Goal: Check status: Check status

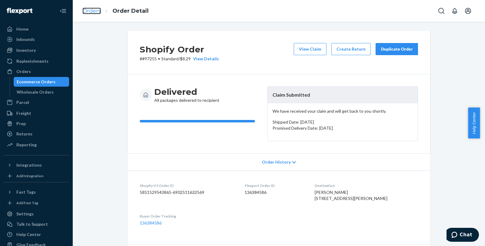
click at [92, 12] on link "Orders" at bounding box center [91, 11] width 18 height 7
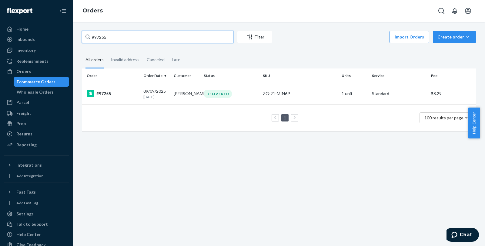
click at [109, 34] on input "#97255" at bounding box center [157, 37] width 151 height 12
drag, startPoint x: 100, startPoint y: 35, endPoint x: 133, endPoint y: 34, distance: 32.5
click at [133, 34] on input "#97255" at bounding box center [157, 37] width 151 height 12
type input "#97733"
click at [102, 90] on div "#97733" at bounding box center [113, 93] width 52 height 7
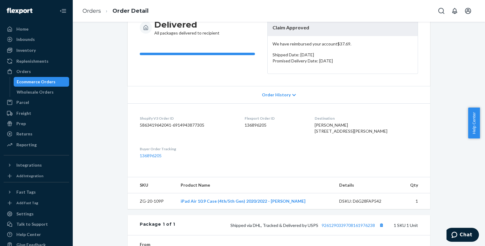
click at [101, 106] on div "Shopify Order # #97733 • Standard / $9.69 View Details View Claim Create Return…" at bounding box center [278, 155] width 403 height 382
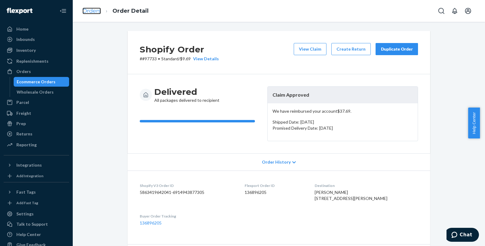
click at [96, 14] on link "Orders" at bounding box center [91, 11] width 18 height 7
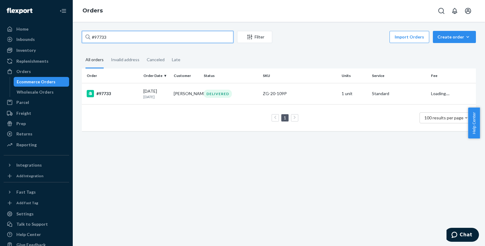
click at [129, 35] on input "#97733" at bounding box center [157, 37] width 151 height 12
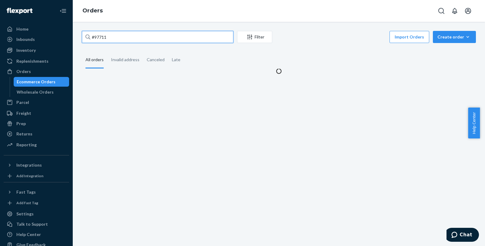
type input "#97711"
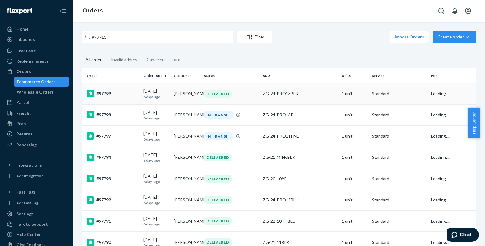
click at [117, 95] on div "#97799" at bounding box center [113, 93] width 52 height 7
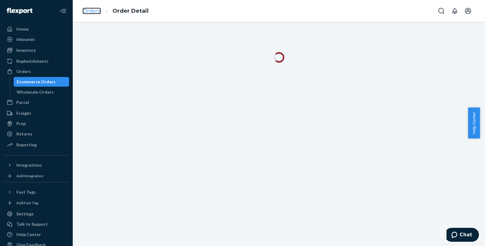
click at [90, 12] on link "Orders" at bounding box center [91, 11] width 18 height 7
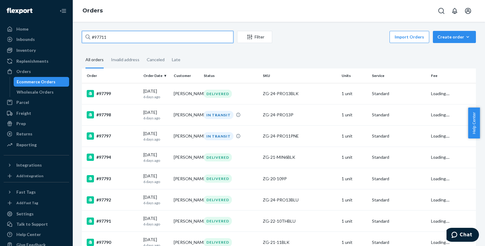
click at [127, 37] on input "#97711" at bounding box center [157, 37] width 151 height 12
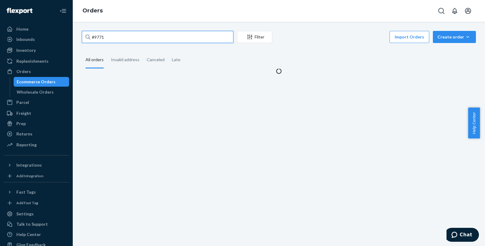
type input "#97711"
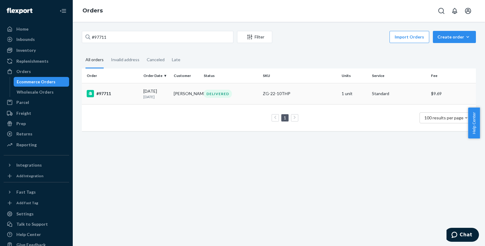
click at [130, 95] on div "#97711" at bounding box center [113, 93] width 52 height 7
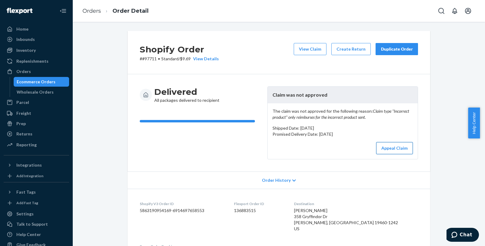
click at [395, 154] on button "Appeal Claim" at bounding box center [394, 148] width 37 height 12
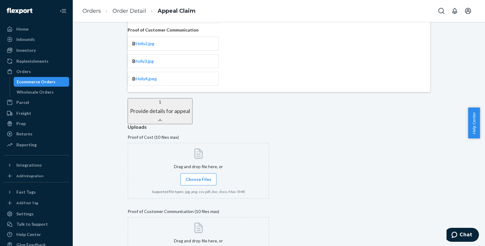
scroll to position [134, 0]
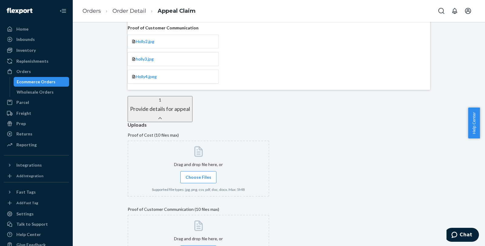
click at [198, 174] on input "Choose Files" at bounding box center [198, 177] width 0 height 7
click at [216, 171] on label "Choose Files" at bounding box center [198, 177] width 36 height 12
click at [198, 174] on input "Choose Files" at bounding box center [198, 177] width 0 height 7
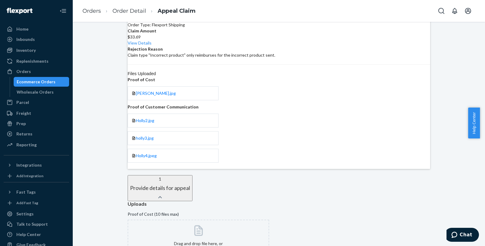
scroll to position [0, 0]
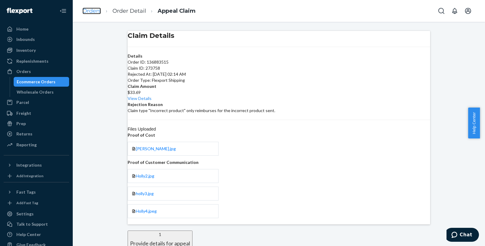
click at [92, 11] on link "Orders" at bounding box center [91, 11] width 18 height 7
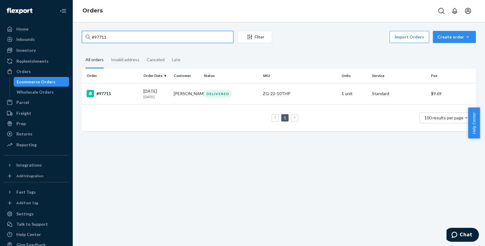
click at [125, 34] on input "#97711" at bounding box center [157, 37] width 151 height 12
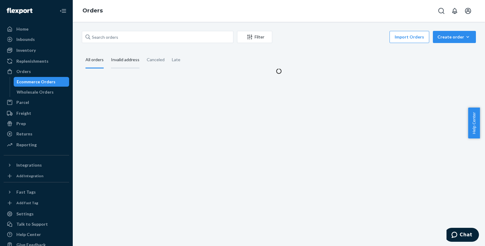
click at [129, 59] on div "Invalid address" at bounding box center [125, 60] width 28 height 17
click at [107, 52] on input "Invalid address" at bounding box center [107, 52] width 0 height 0
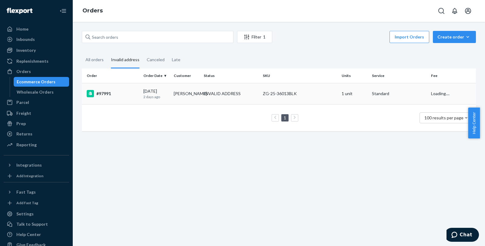
click at [115, 90] on div "#97991" at bounding box center [113, 93] width 52 height 7
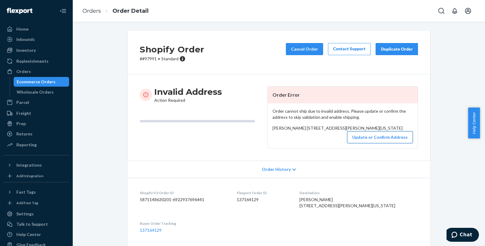
click at [365, 143] on button "Update or Confirm Address" at bounding box center [380, 137] width 66 height 12
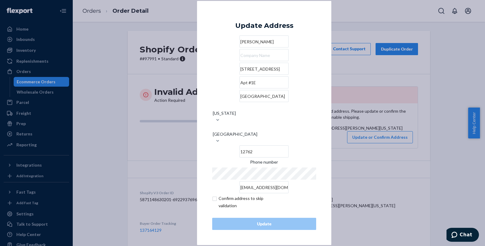
click at [247, 75] on input "[STREET_ADDRESS]" at bounding box center [263, 69] width 49 height 12
paste input "[STREET_ADDRESS]"
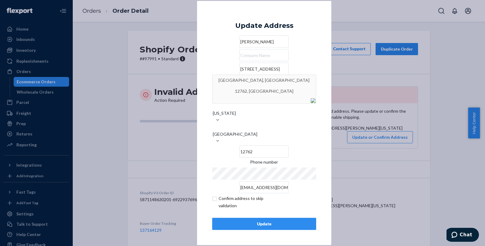
type input "[STREET_ADDRESS]"
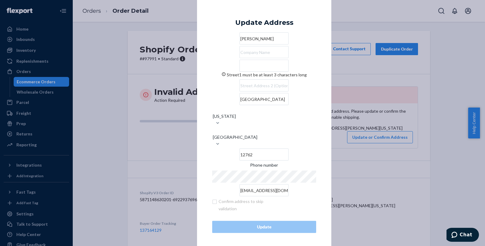
click at [239, 72] on input "Street1 must be at least 3 characters long" at bounding box center [263, 66] width 49 height 12
paste input "[STREET_ADDRESS]"
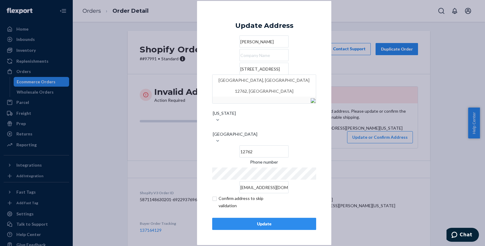
drag, startPoint x: 240, startPoint y: 83, endPoint x: 303, endPoint y: 84, distance: 63.6
click at [288, 75] on input "[STREET_ADDRESS]" at bounding box center [263, 69] width 49 height 12
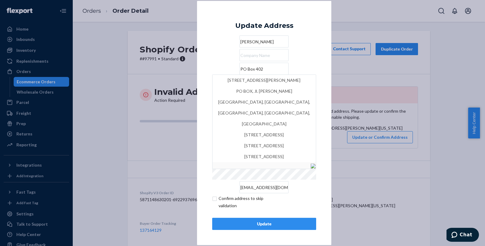
type input "PO Box 402"
click at [288, 61] on input "text" at bounding box center [263, 55] width 49 height 12
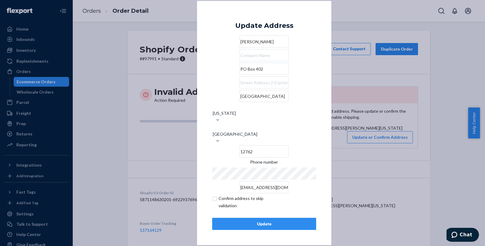
paste input "[STREET_ADDRESS]"
type input "[STREET_ADDRESS]"
click at [319, 84] on div "× Update Address [PERSON_NAME] [STREET_ADDRESS][US_STATE] Phone number [EMAIL_A…" at bounding box center [264, 123] width 134 height 244
click at [267, 221] on div "Update" at bounding box center [264, 224] width 94 height 6
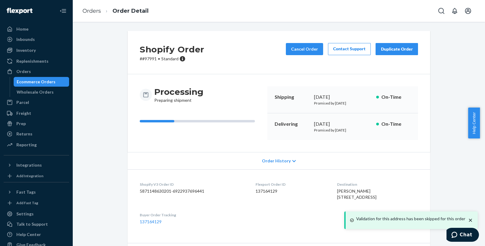
click at [146, 59] on p "# #97991 • Standard" at bounding box center [172, 59] width 65 height 6
copy p "97991"
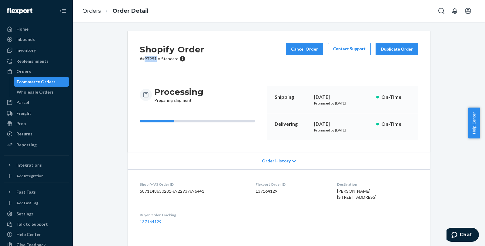
drag, startPoint x: 320, startPoint y: 199, endPoint x: 379, endPoint y: 201, distance: 59.4
click at [376, 200] on span "[PERSON_NAME] [STREET_ADDRESS]" at bounding box center [356, 193] width 39 height 11
copy span "[STREET_ADDRESS]"
click at [95, 11] on link "Orders" at bounding box center [91, 11] width 18 height 7
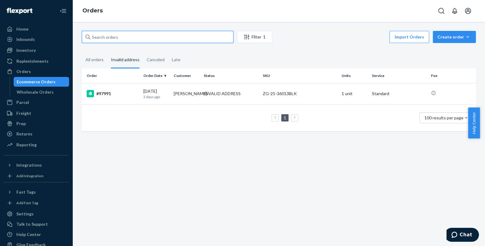
click at [128, 35] on input "text" at bounding box center [157, 37] width 151 height 12
paste input "#98115"
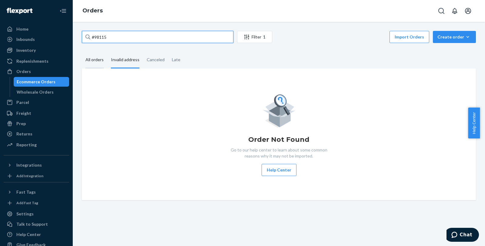
type input "#98115"
click at [94, 55] on div "All orders" at bounding box center [94, 60] width 18 height 17
click at [82, 52] on input "All orders" at bounding box center [82, 52] width 0 height 0
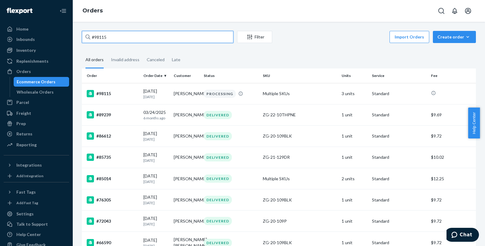
click at [122, 41] on input "#98115" at bounding box center [157, 37] width 151 height 12
click at [104, 91] on div "#98115" at bounding box center [113, 93] width 52 height 7
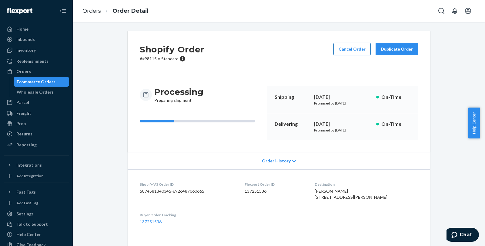
click at [355, 51] on button "Cancel Order" at bounding box center [351, 49] width 37 height 12
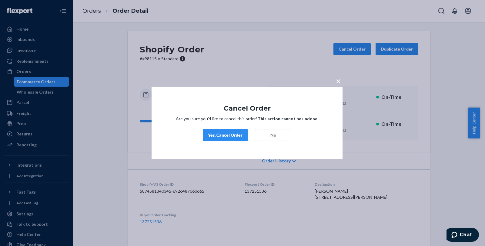
click at [234, 133] on div "Yes, Cancel Order" at bounding box center [225, 135] width 35 height 6
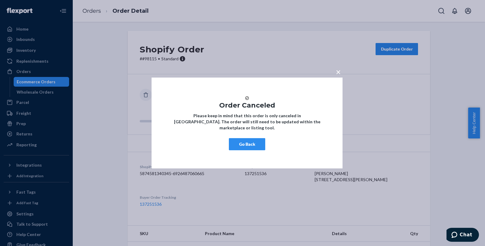
click at [250, 149] on button "Go Back" at bounding box center [247, 144] width 36 height 12
